Goal: Find specific page/section: Find specific page/section

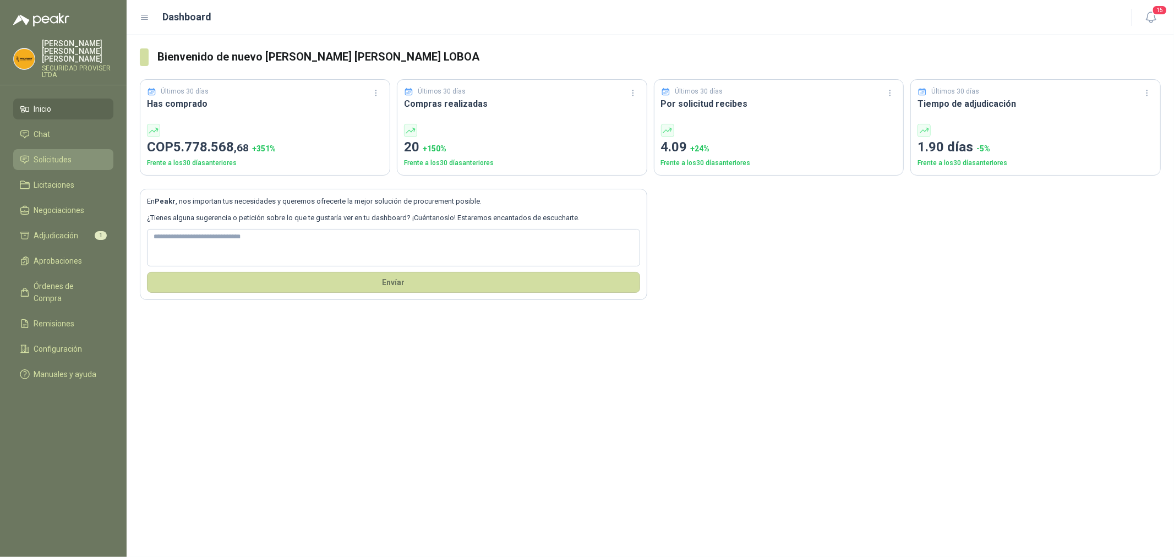
click at [70, 154] on span "Solicitudes" at bounding box center [53, 160] width 38 height 12
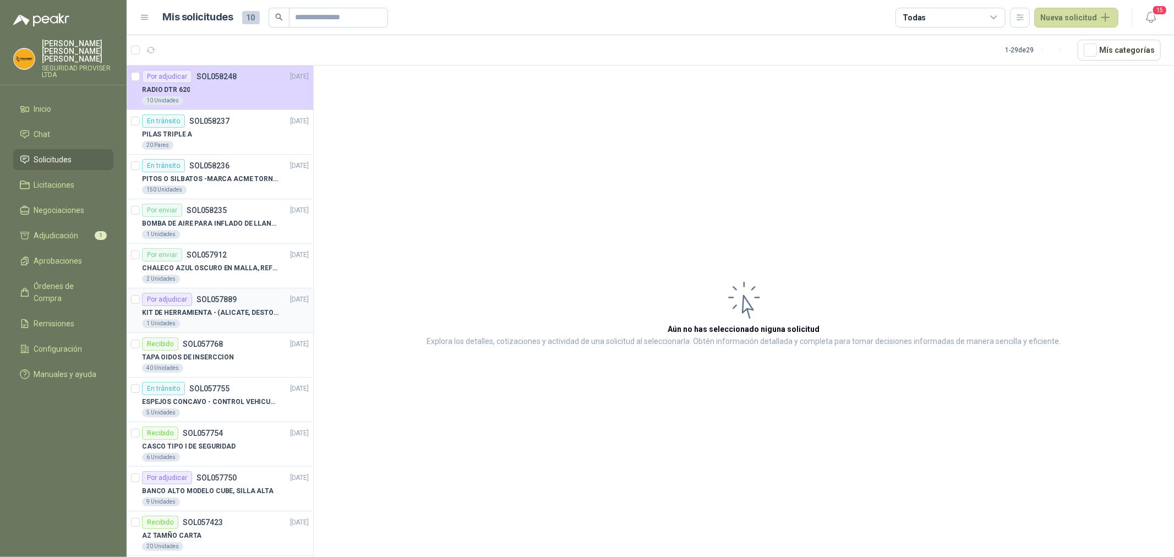
click at [243, 324] on div "1 Unidades" at bounding box center [225, 323] width 167 height 9
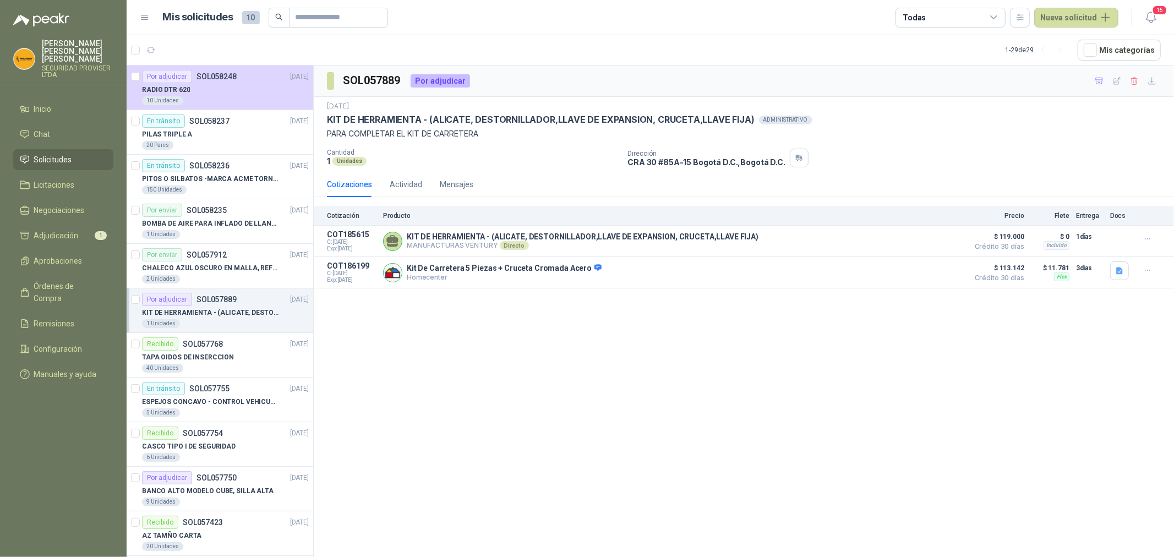
click at [56, 154] on span "Solicitudes" at bounding box center [53, 160] width 38 height 12
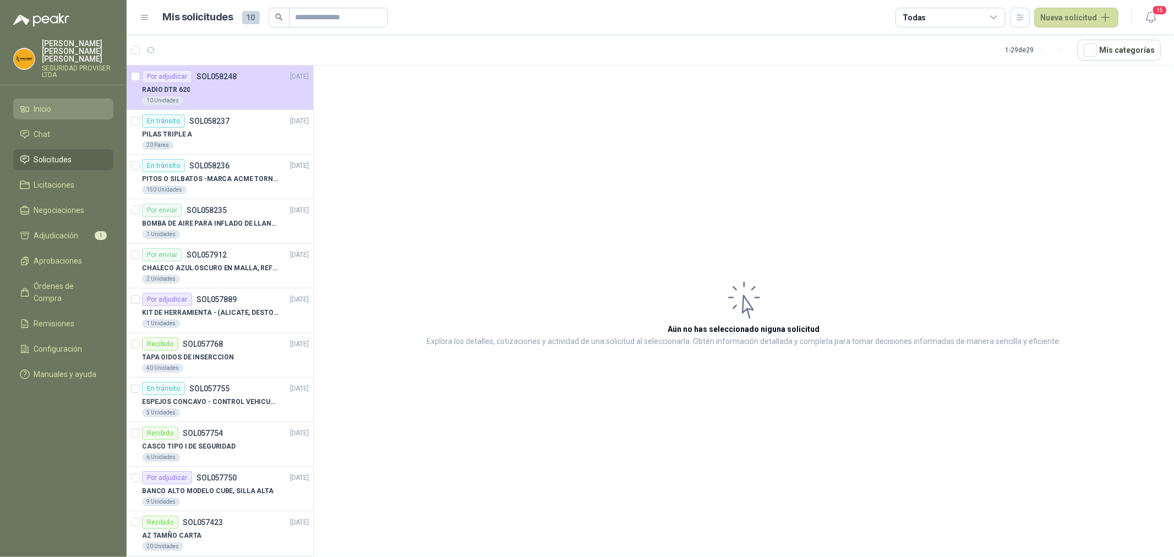
click at [68, 105] on li "Inicio" at bounding box center [63, 109] width 87 height 12
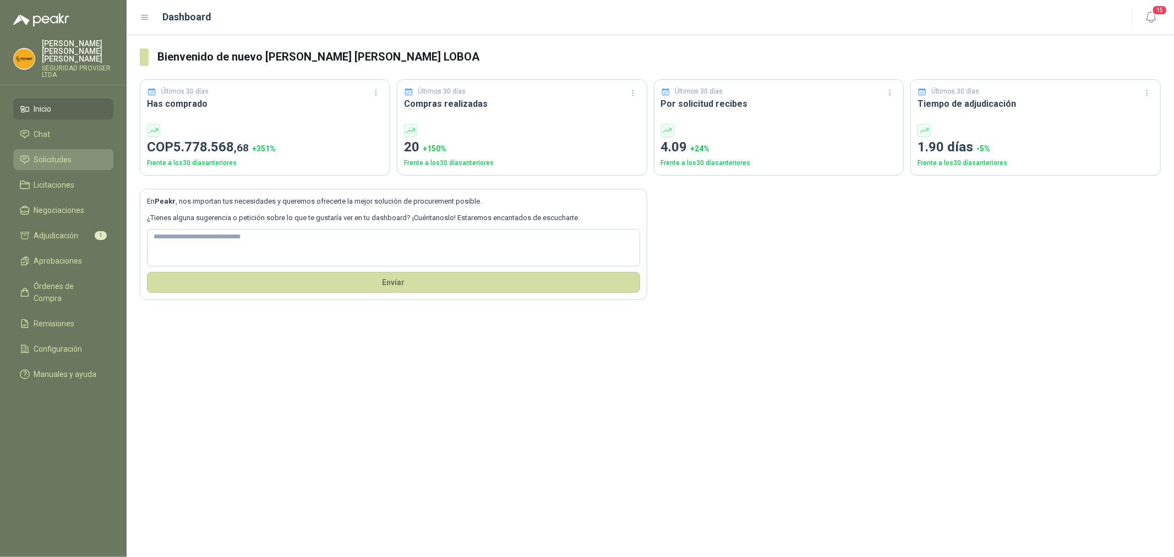
click at [67, 149] on link "Solicitudes" at bounding box center [63, 159] width 100 height 21
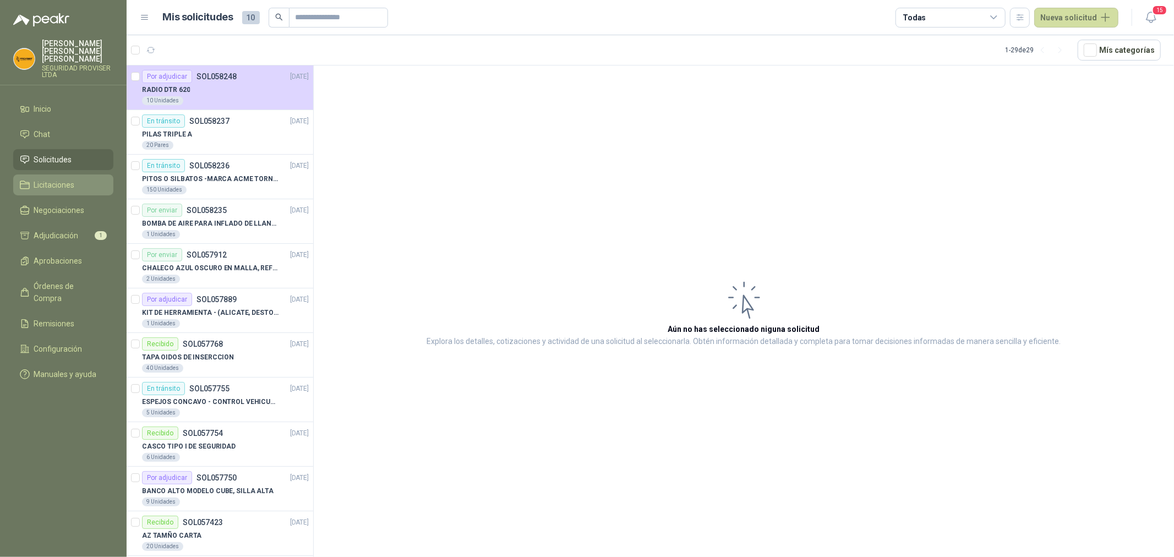
click at [51, 179] on span "Licitaciones" at bounding box center [54, 185] width 41 height 12
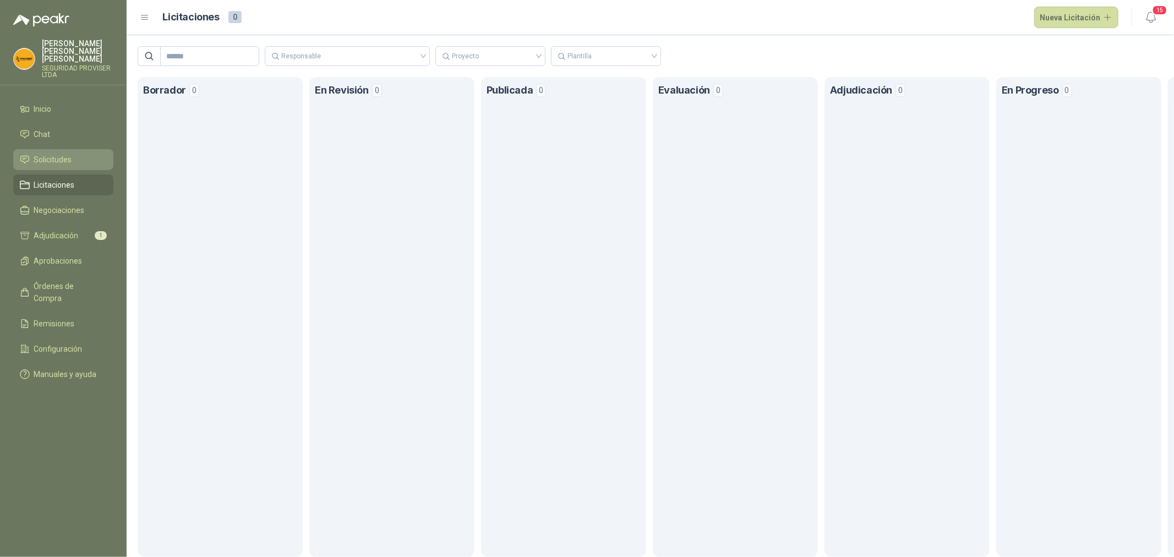
click at [78, 149] on link "Solicitudes" at bounding box center [63, 159] width 100 height 21
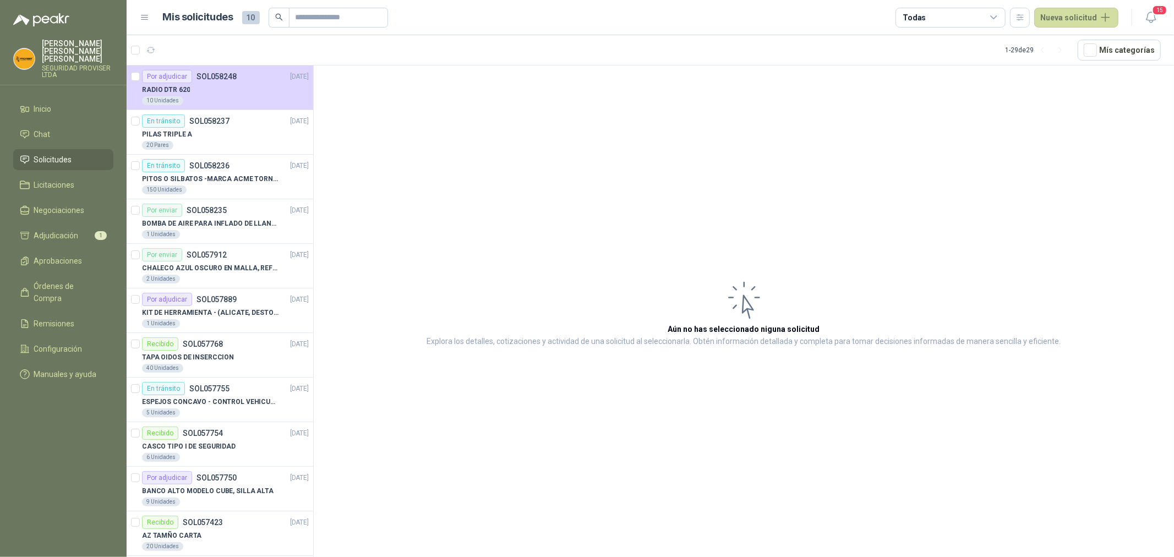
click at [991, 15] on div "Todas" at bounding box center [951, 18] width 110 height 20
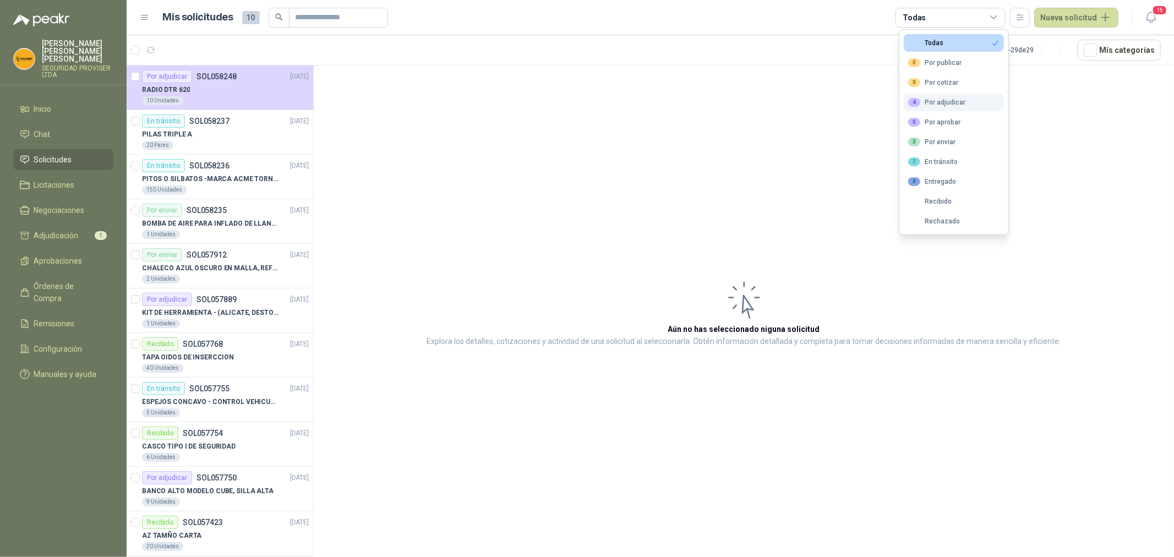
click at [955, 105] on div "4 Por adjudicar" at bounding box center [936, 102] width 57 height 9
